Goal: Find specific page/section: Find specific page/section

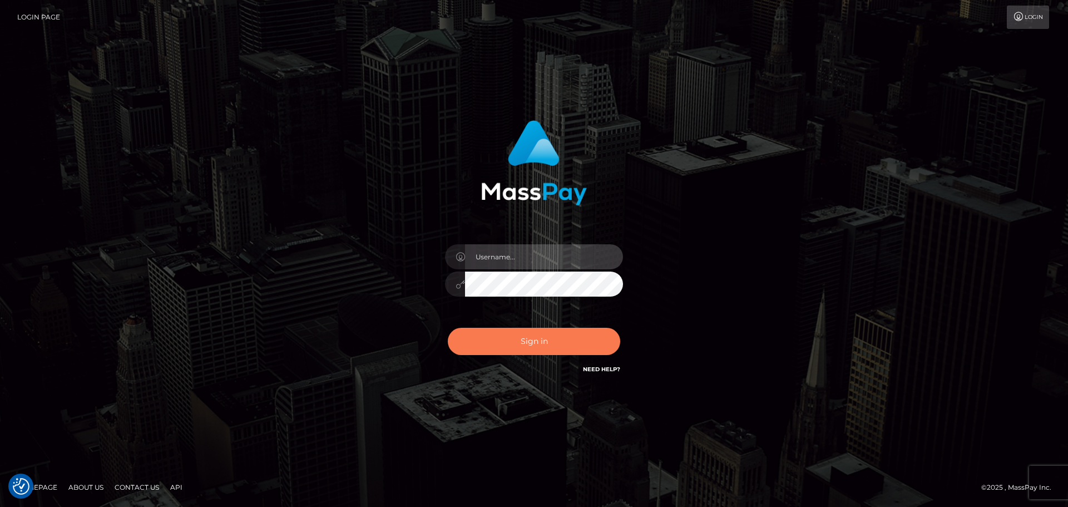
type input "Bedis"
click at [566, 352] on button "Sign in" at bounding box center [534, 341] width 173 height 27
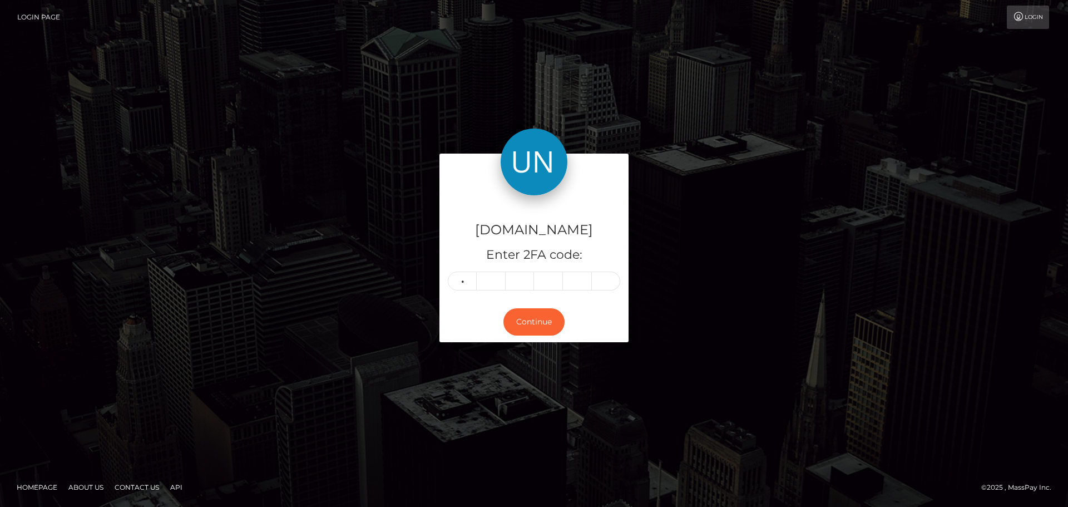
type input "1"
type input "3"
type input "1"
type input "8"
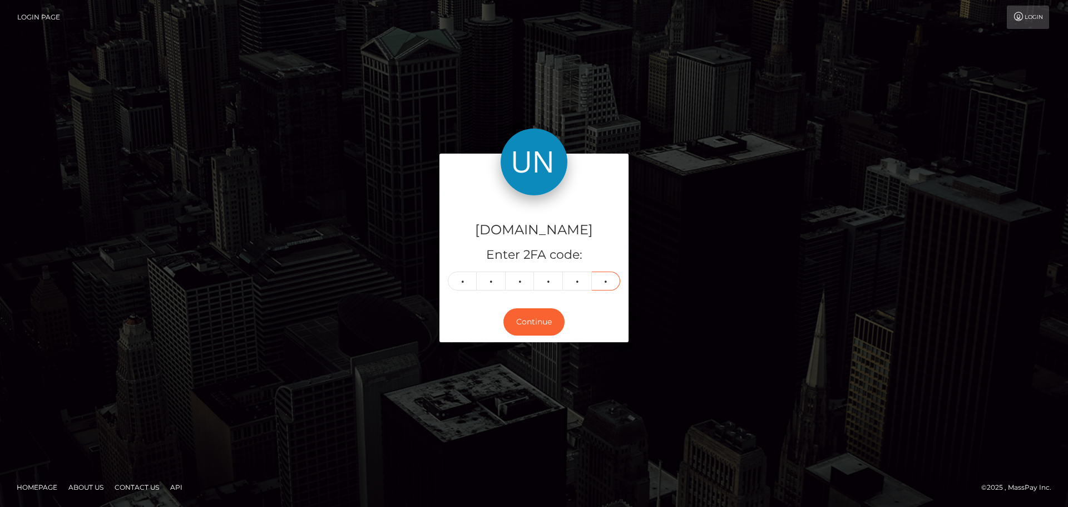
type input "2"
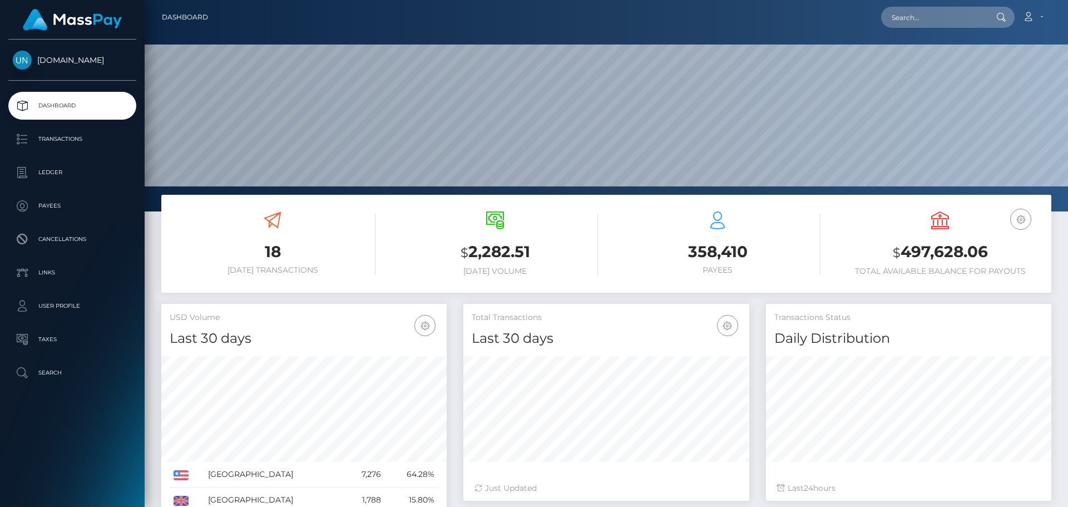
scroll to position [198, 286]
click at [924, 23] on input "text" at bounding box center [933, 17] width 105 height 21
paste input "de77da4a-f88f-4d4f-9bde-0c1ec46d6945,2025-08-06"
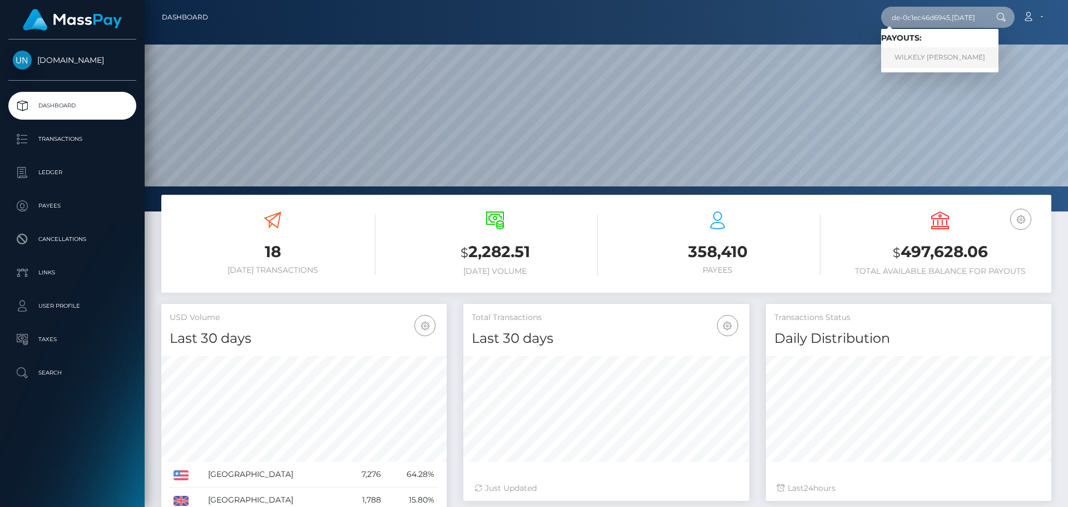
type input "de77da4a-f88f-4d4f-9bde-0c1ec46d6945,2025-08-06"
click at [937, 53] on link "WILKELY ANTONIO MENDEZ FROMETA" at bounding box center [939, 57] width 117 height 21
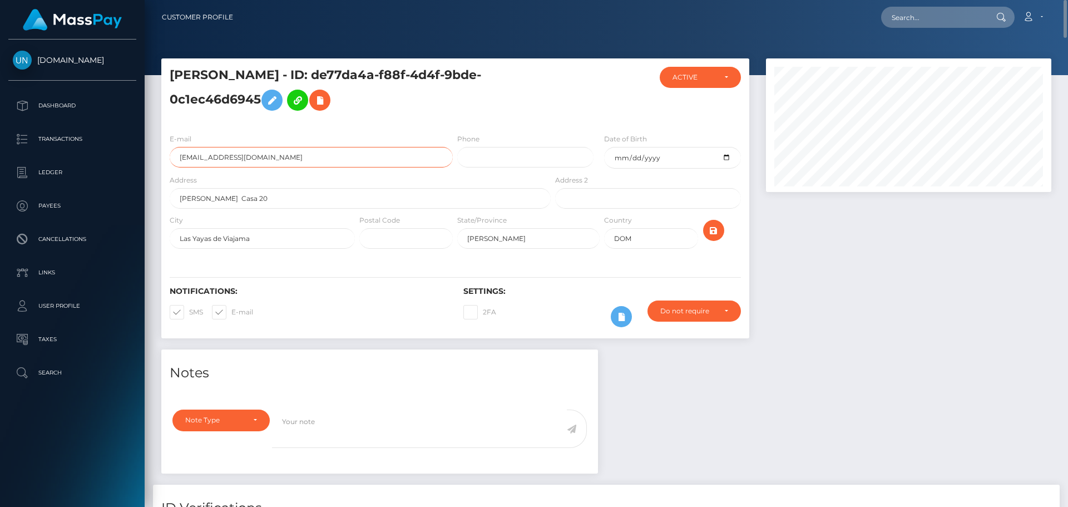
click at [311, 154] on input "[EMAIL_ADDRESS][DOMAIN_NAME]" at bounding box center [311, 157] width 283 height 21
click at [311, 154] on input "jamin1221amor@gmail.com" at bounding box center [311, 157] width 283 height 21
click at [916, 14] on input "text" at bounding box center [933, 17] width 105 height 21
paste input "b10a1bf4-70f0-422f-8a36-4185bca3665a"
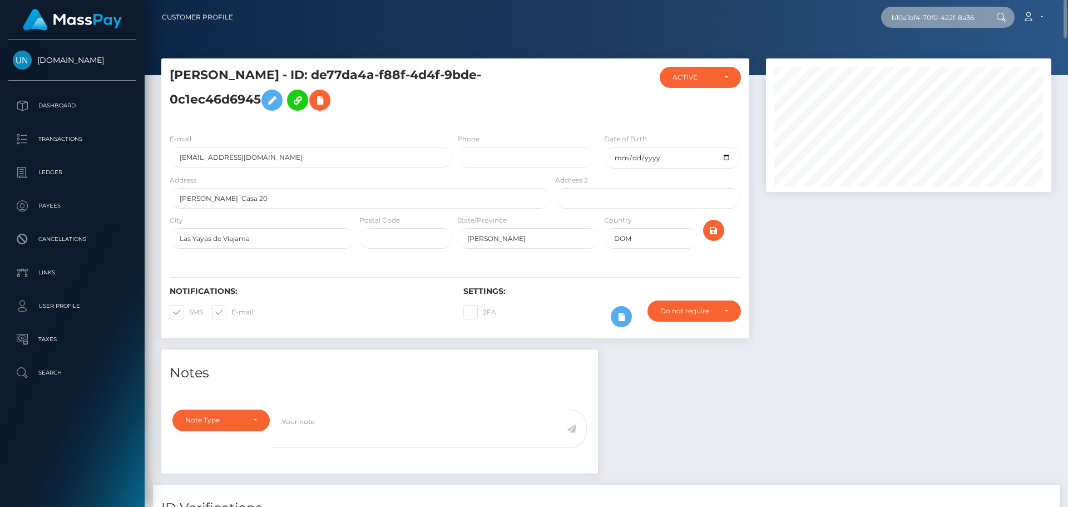
scroll to position [0, 48]
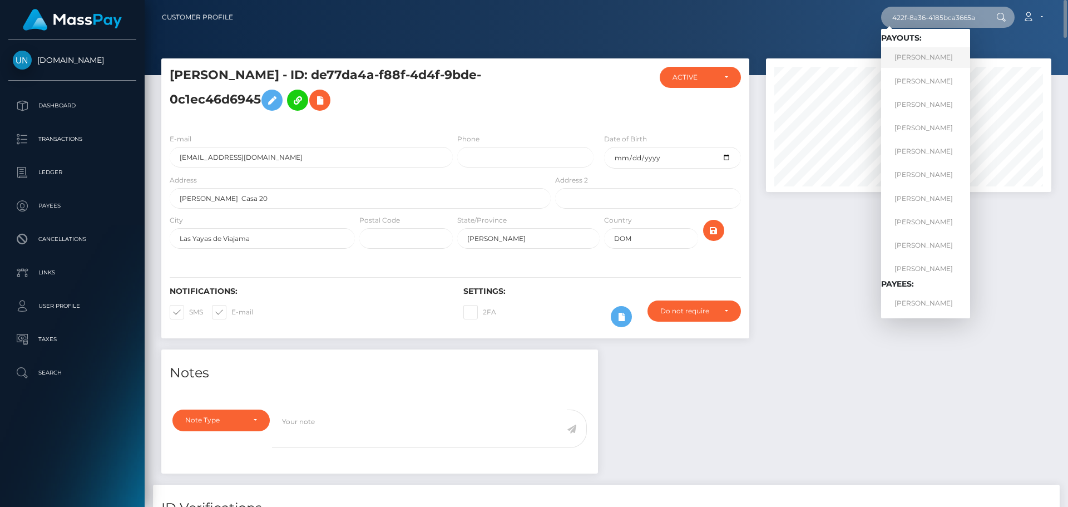
type input "b10a1bf4-70f0-422f-8a36-4185bca3665a"
click at [942, 59] on link "VIKTORIJA VLAJ" at bounding box center [925, 57] width 89 height 21
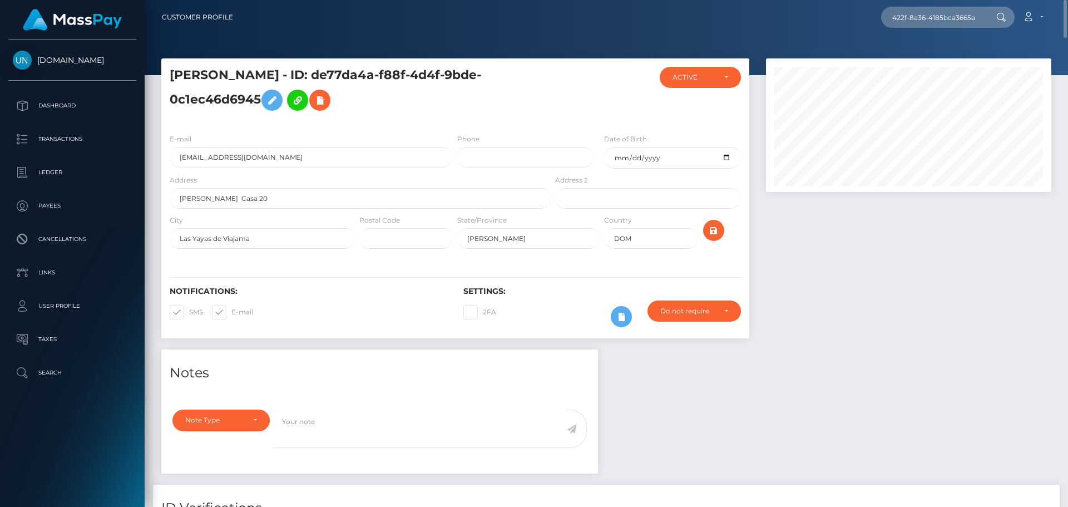
scroll to position [0, 0]
click at [334, 158] on input "6sxhyg8wgv@privaterelay.appleid.com" at bounding box center [311, 157] width 283 height 21
click at [346, 191] on input "Obere Heslibachstrasse" at bounding box center [360, 198] width 381 height 21
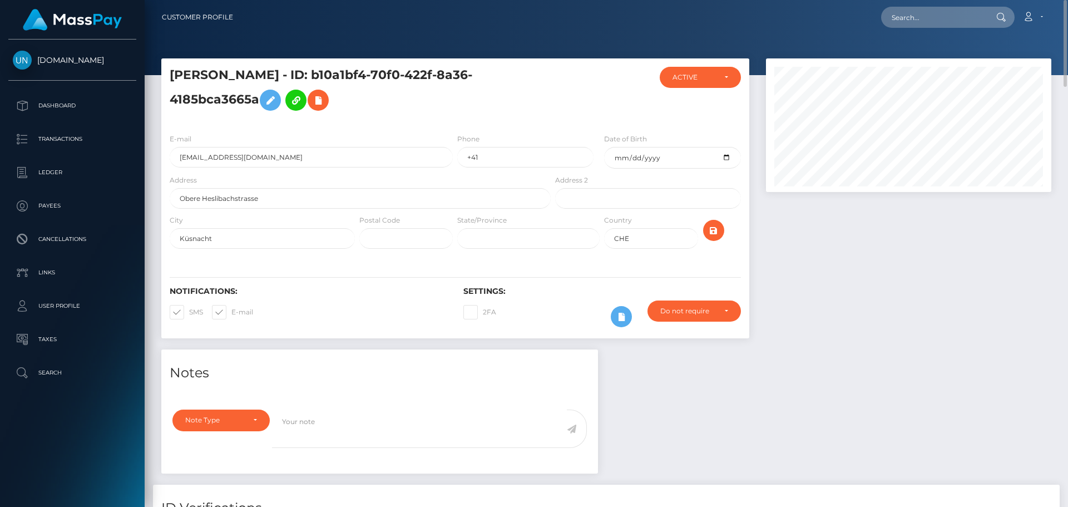
click at [956, 5] on nav "Customer Profile Loading... Loading... Account" at bounding box center [607, 17] width 924 height 35
click at [949, 16] on input "text" at bounding box center [933, 17] width 105 height 21
paste input "de77da4a-f88f-4d4f-9bde-0c1ec46d6945"
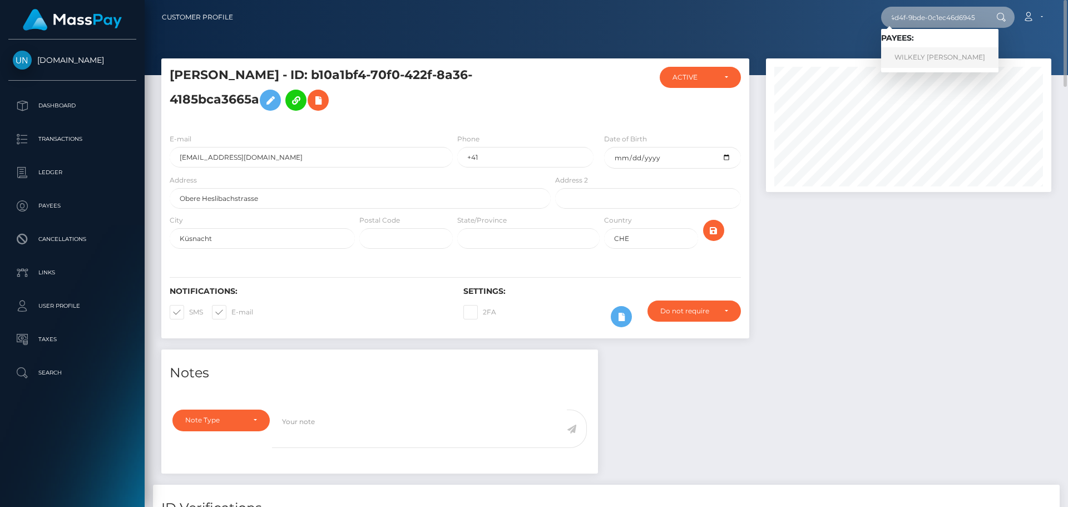
type input "de77da4a-f88f-4d4f-9bde-0c1ec46d6945"
click at [943, 56] on link "WILKELY ANTONIO MENDEZ FROMETA" at bounding box center [939, 57] width 117 height 21
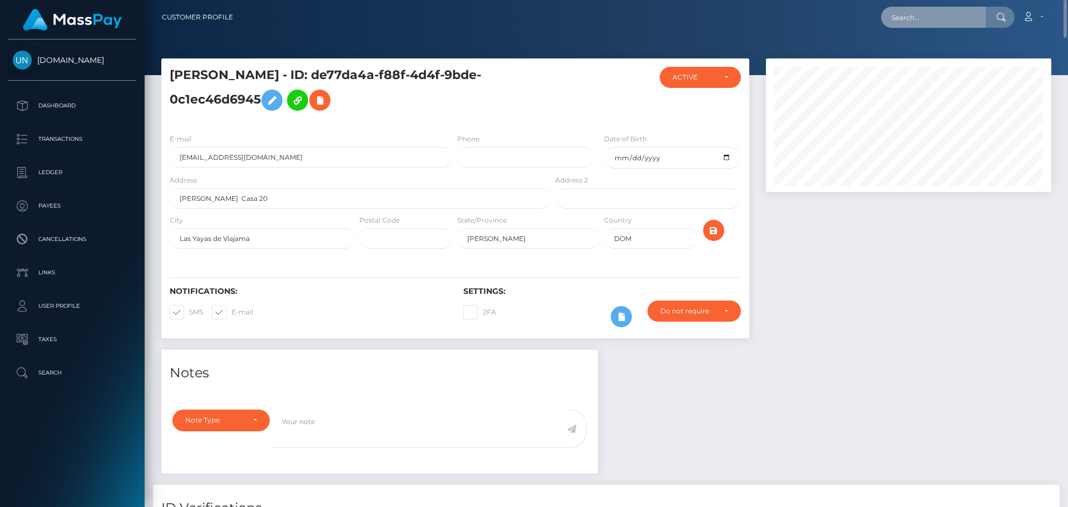
click at [923, 21] on input "text" at bounding box center [933, 17] width 105 height 21
paste input "747241e7-f448-4b4b-b87a-26dd15de7f92"
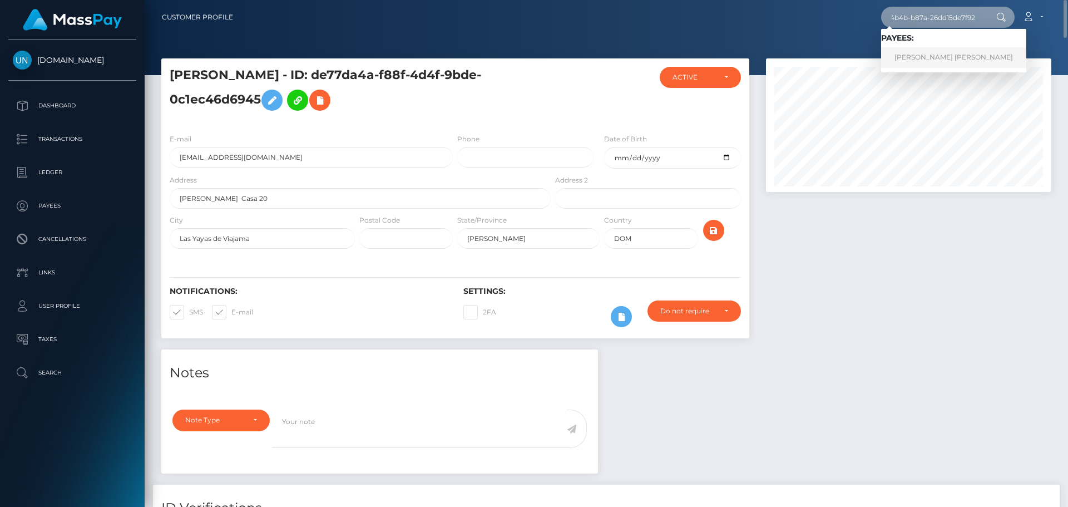
type input "747241e7-f448-4b4b-b87a-26dd15de7f92"
click at [937, 55] on link "BRANDON S HERNANDEZ MEJIA" at bounding box center [953, 57] width 145 height 21
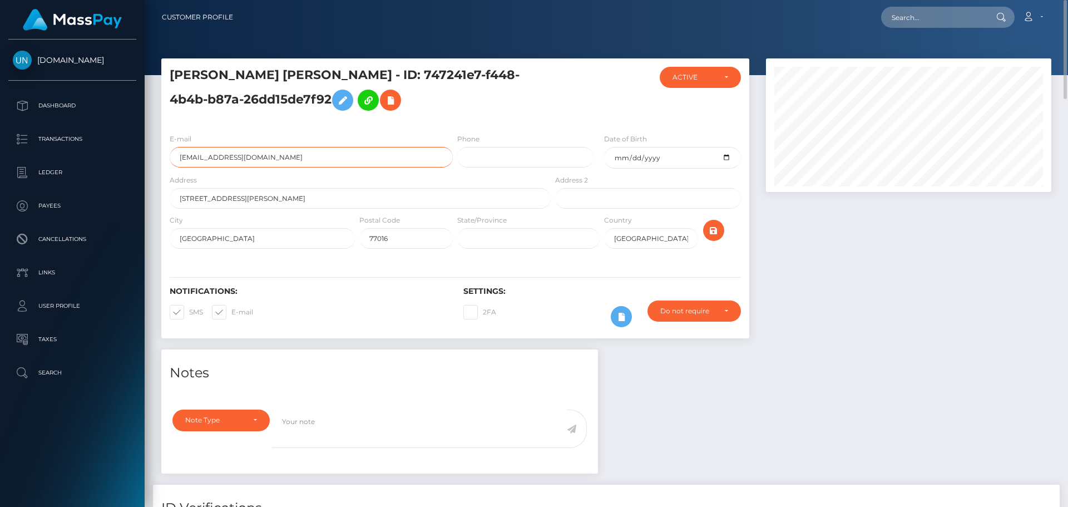
click at [323, 151] on input "5mpg92z688@privaterelay.appleid.com" at bounding box center [311, 157] width 283 height 21
click at [369, 188] on input "11212, Hirsch Road" at bounding box center [360, 198] width 381 height 21
